Goal: Navigation & Orientation: Find specific page/section

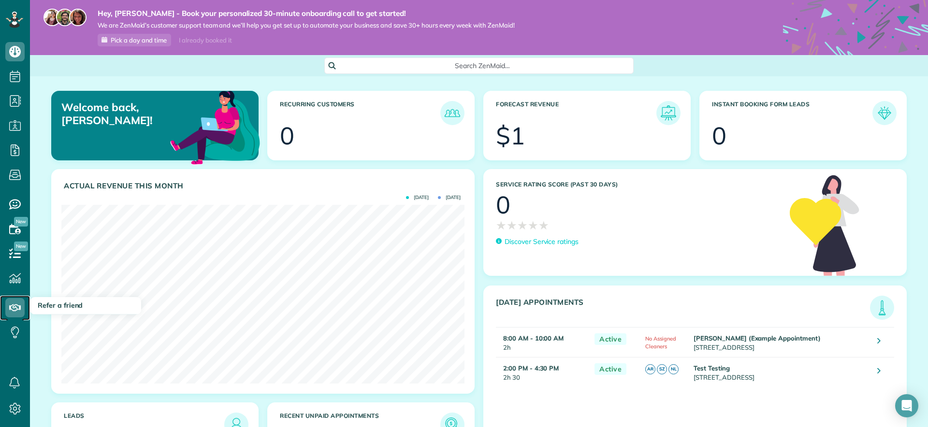
click at [15, 306] on use at bounding box center [15, 307] width 12 height 7
click at [52, 307] on span "Refer a friend" at bounding box center [60, 305] width 45 height 9
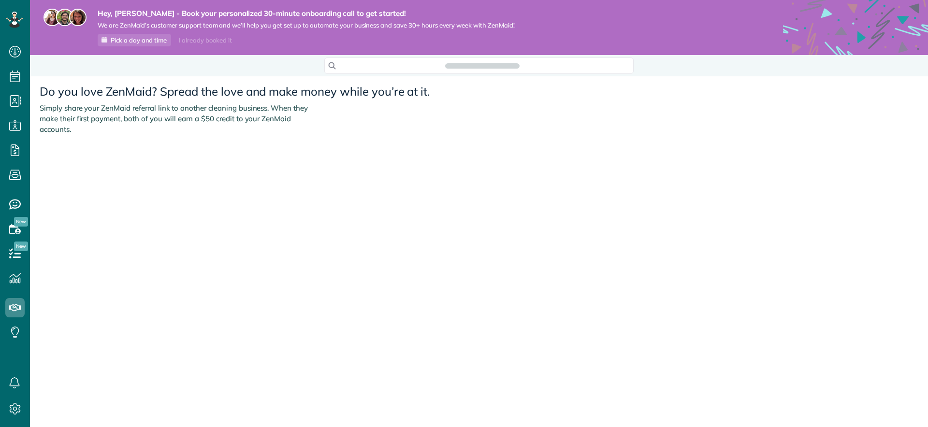
scroll to position [4, 4]
click at [16, 384] on icon at bounding box center [14, 382] width 19 height 19
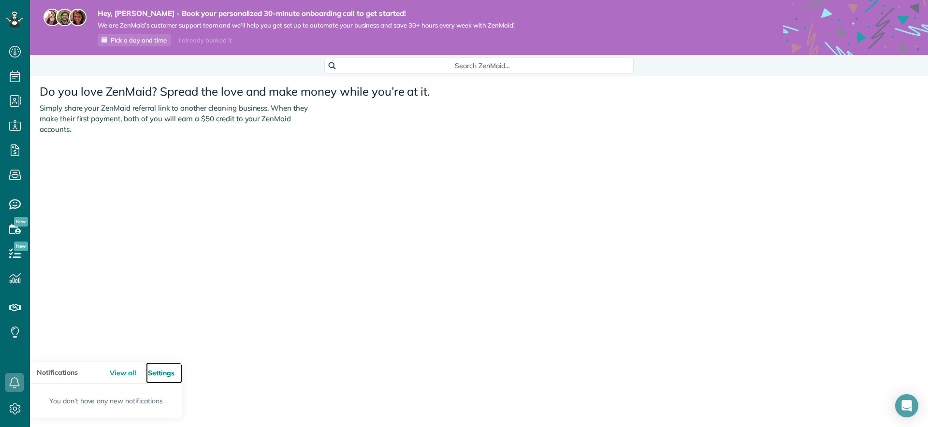
click at [166, 374] on link "Settings" at bounding box center [164, 373] width 36 height 22
click at [161, 375] on link "Settings" at bounding box center [164, 373] width 36 height 22
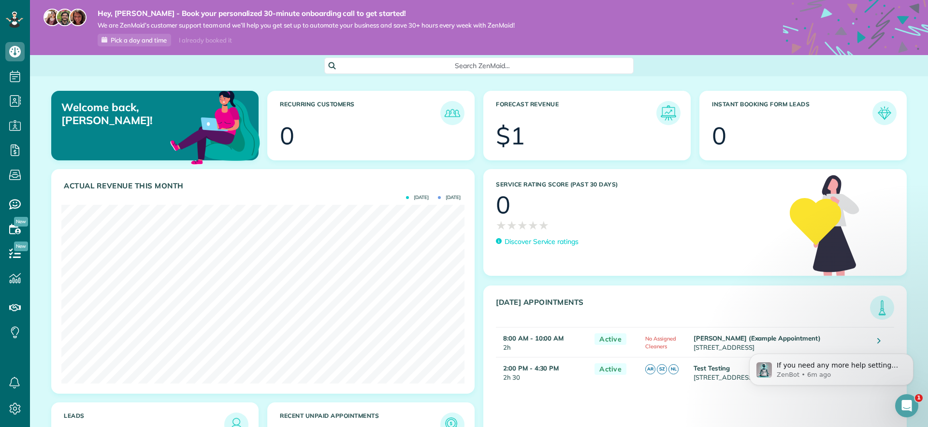
scroll to position [179, 403]
click at [12, 404] on icon at bounding box center [14, 408] width 19 height 19
